Goal: Navigation & Orientation: Find specific page/section

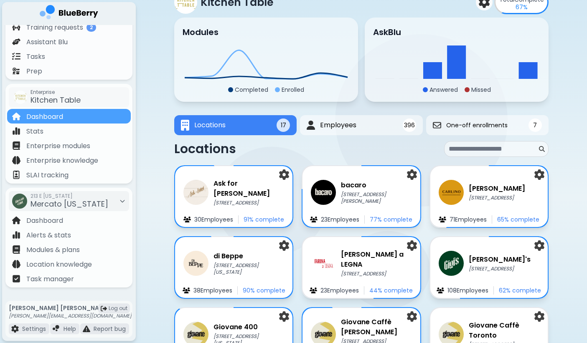
scroll to position [51, 0]
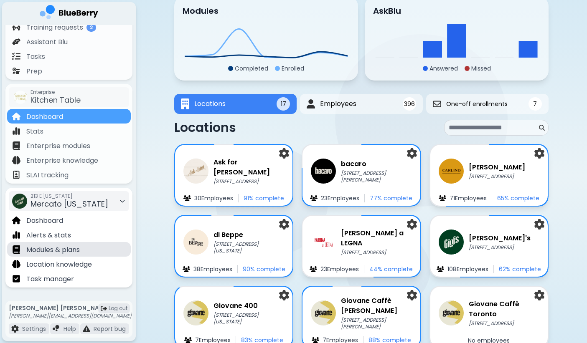
click at [78, 250] on p "Modules & plans" at bounding box center [52, 250] width 53 height 10
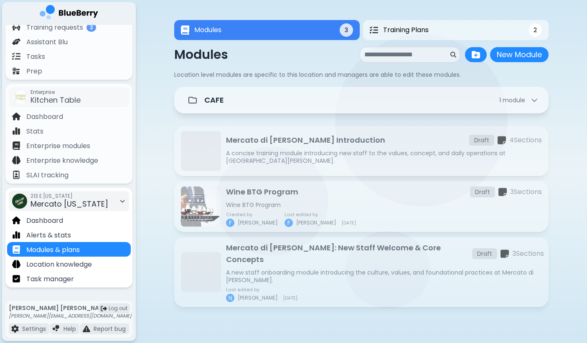
click at [113, 204] on div "213 E [US_STATE] Mercato [US_STATE]" at bounding box center [69, 201] width 120 height 20
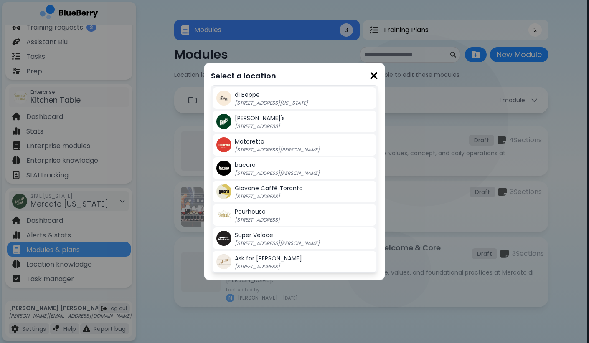
click at [373, 75] on img at bounding box center [374, 75] width 8 height 11
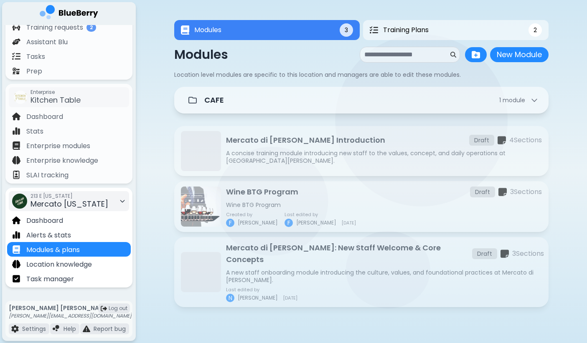
click at [104, 201] on div "213 E [US_STATE] Mercato [US_STATE]" at bounding box center [69, 201] width 120 height 20
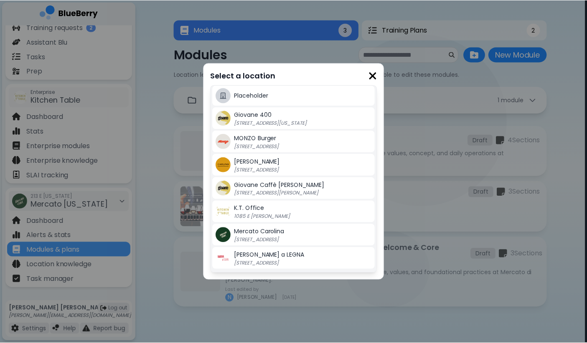
scroll to position [189, 0]
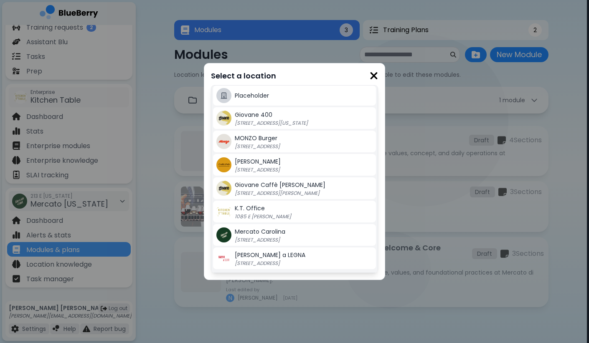
click at [267, 236] on div "Mercato Carolina [STREET_ADDRESS]" at bounding box center [304, 235] width 138 height 17
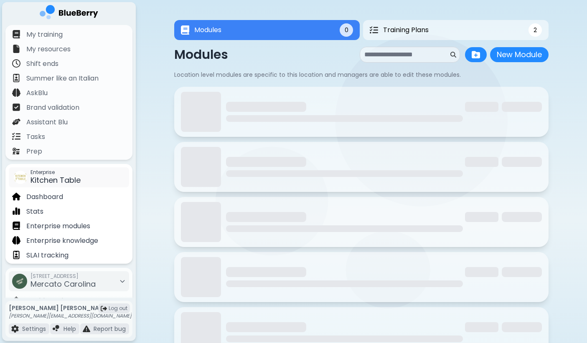
click at [98, 182] on div "Enterprise Kitchen Table" at bounding box center [69, 177] width 120 height 20
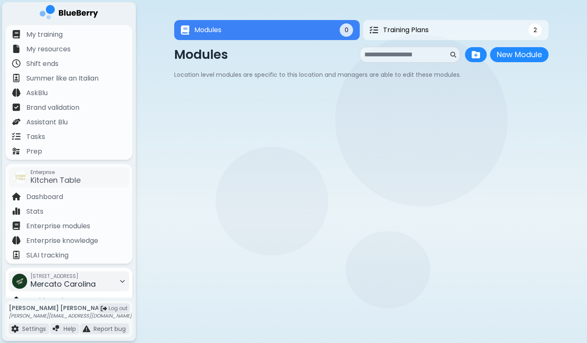
click at [96, 274] on span "[STREET_ADDRESS]" at bounding box center [62, 276] width 65 height 7
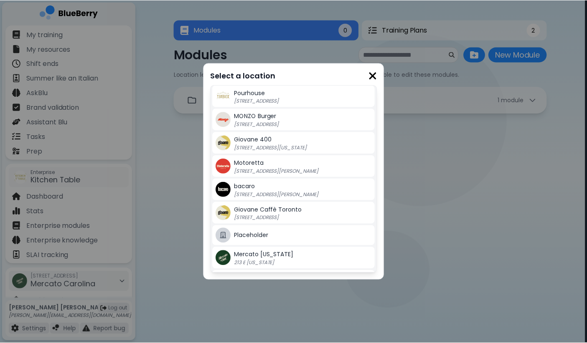
scroll to position [188, 0]
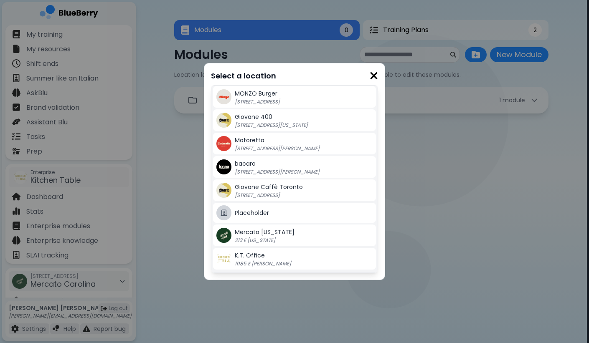
click at [294, 126] on p "[STREET_ADDRESS][US_STATE]" at bounding box center [287, 125] width 104 height 7
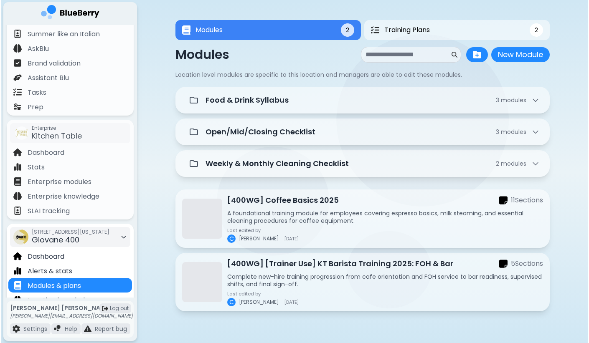
scroll to position [65, 0]
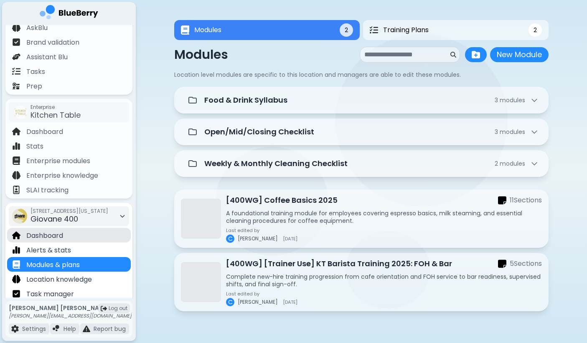
click at [71, 235] on div "Dashboard" at bounding box center [69, 235] width 124 height 15
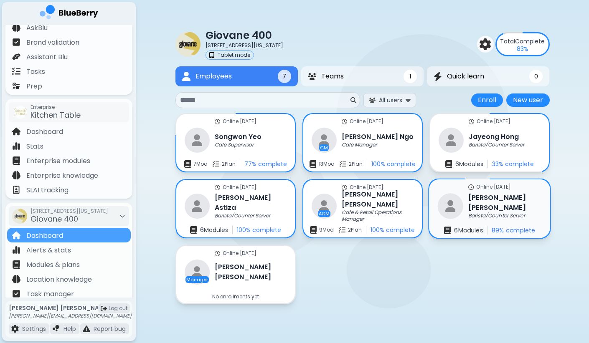
click at [471, 200] on h3 "Luna Choi" at bounding box center [504, 203] width 73 height 20
